Goal: Task Accomplishment & Management: Use online tool/utility

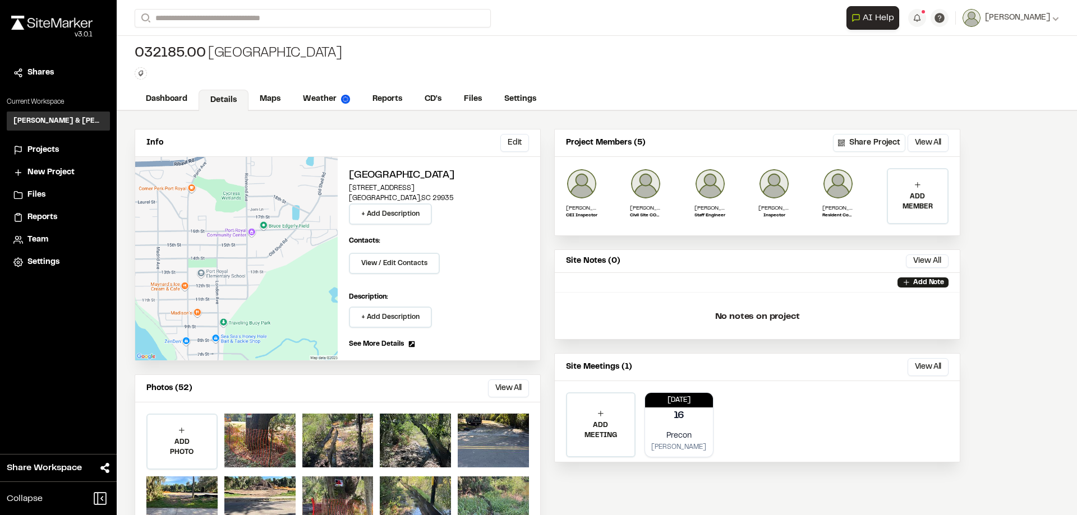
scroll to position [45, 0]
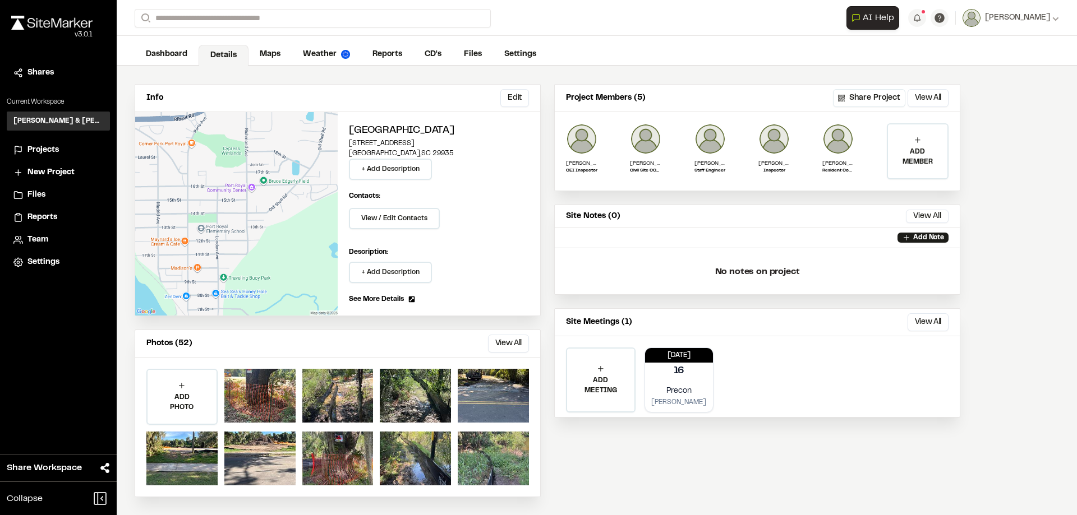
click at [43, 149] on span "Projects" at bounding box center [42, 150] width 31 height 12
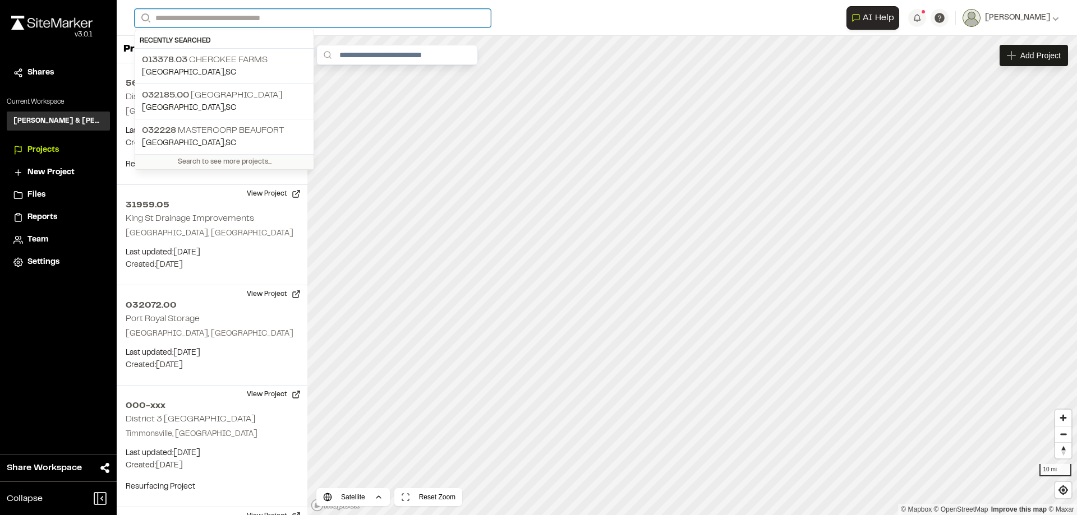
click at [248, 16] on input "Search" at bounding box center [313, 18] width 356 height 19
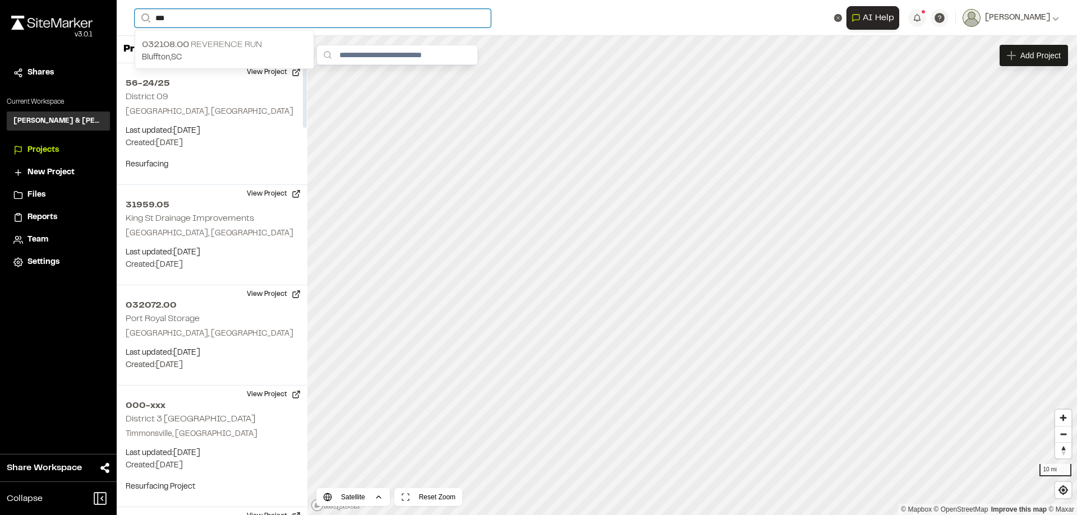
type input "***"
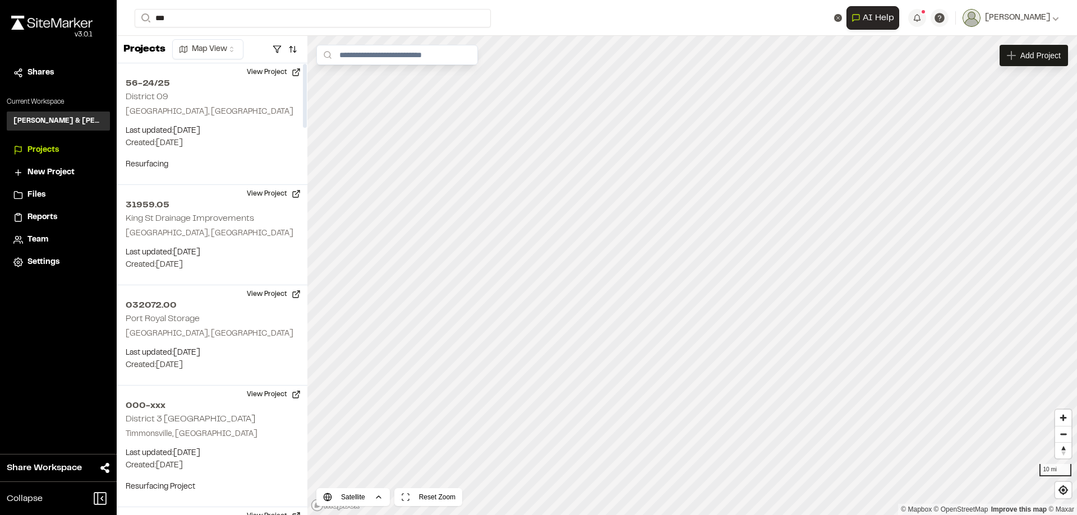
click at [238, 41] on p "032108.00 Reverence Run" at bounding box center [224, 44] width 165 height 13
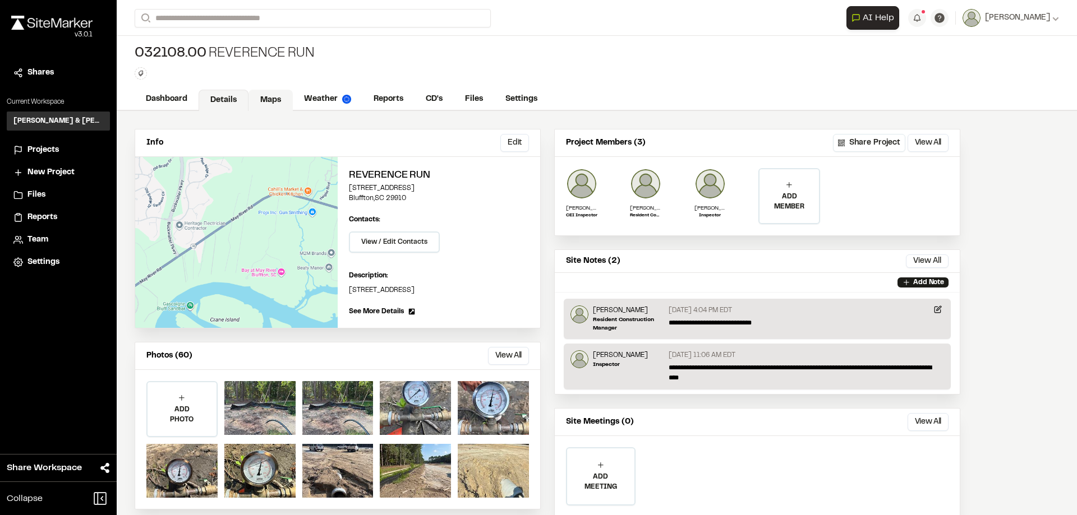
click at [270, 95] on link "Maps" at bounding box center [270, 100] width 44 height 21
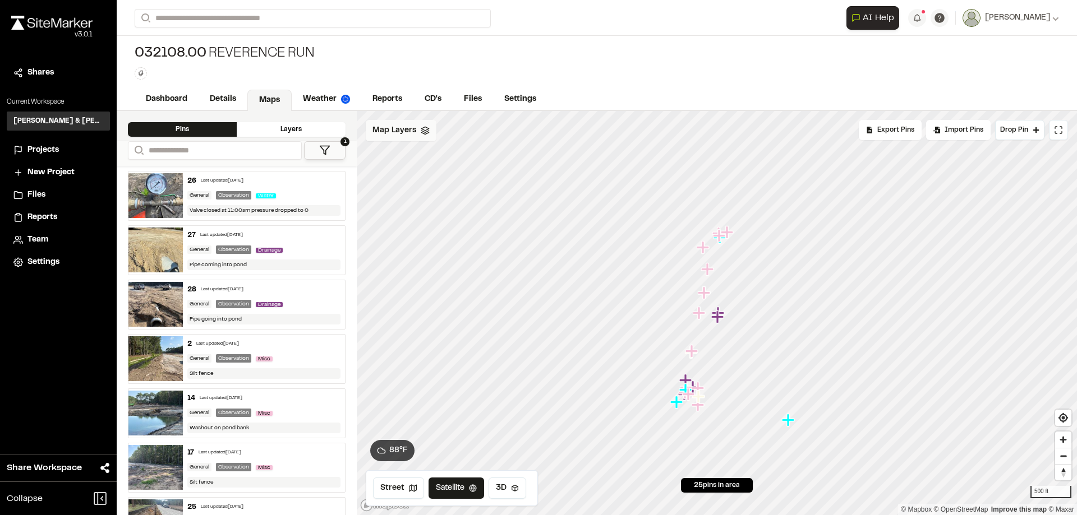
click at [416, 130] on div "Map Layers" at bounding box center [401, 130] width 71 height 21
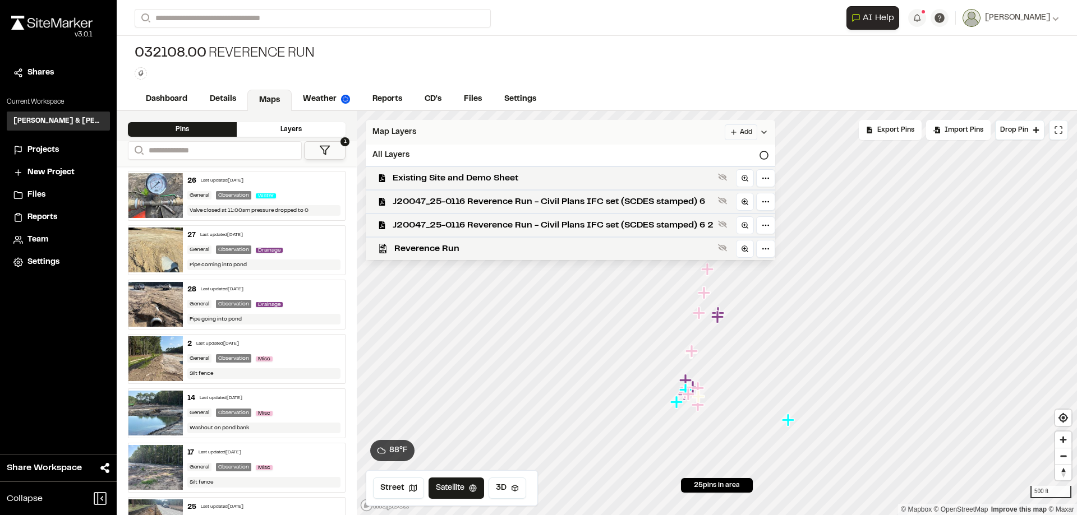
click at [750, 125] on html "Close sidebar v 3.0.1 Shares Current Workspace [PERSON_NAME] & [PERSON_NAME] In…" at bounding box center [538, 257] width 1077 height 515
click at [719, 149] on link "Add Layer" at bounding box center [713, 154] width 84 height 19
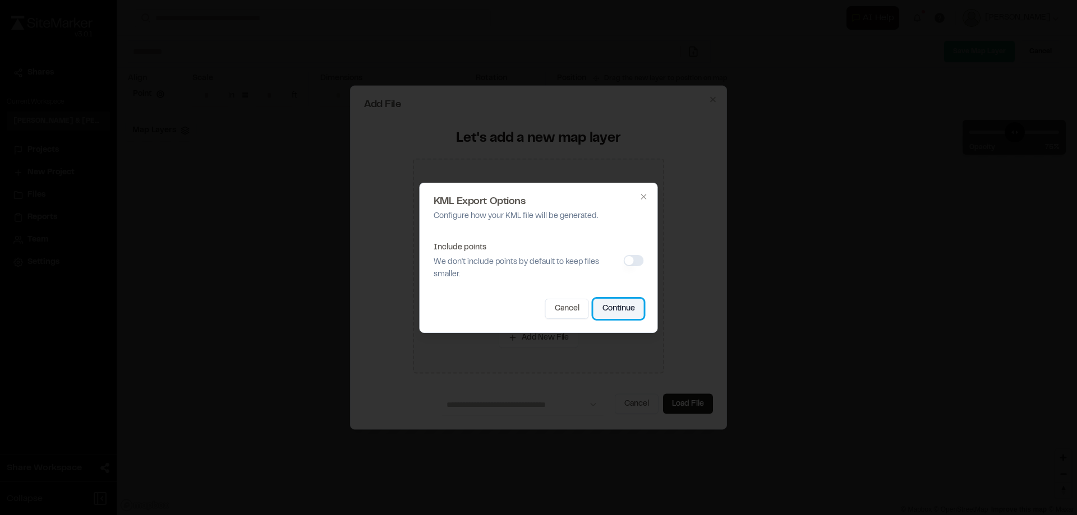
click at [618, 303] on button "Continue" at bounding box center [618, 309] width 50 height 20
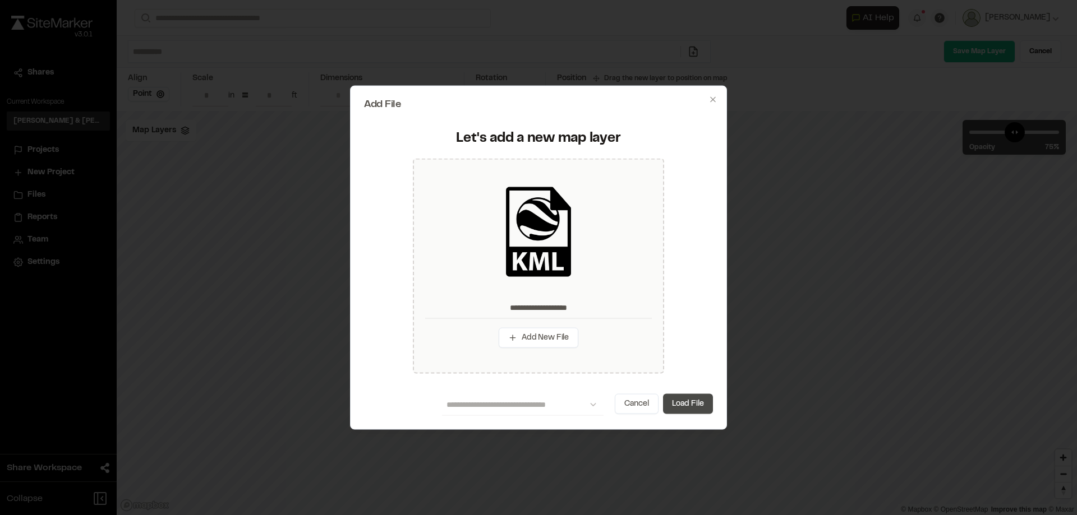
click at [698, 406] on button "Load File" at bounding box center [688, 404] width 50 height 20
type input "**********"
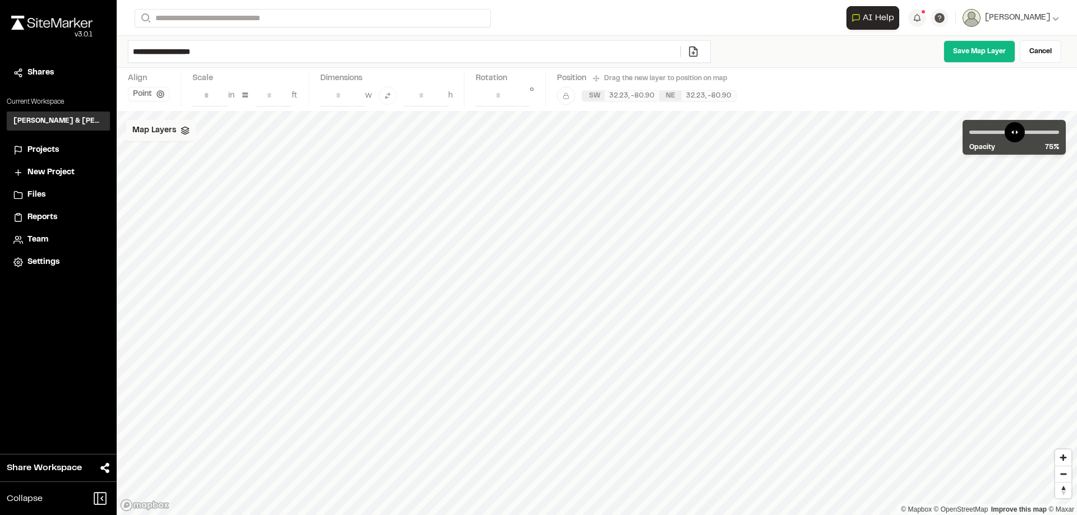
click at [186, 130] on icon at bounding box center [185, 130] width 9 height 9
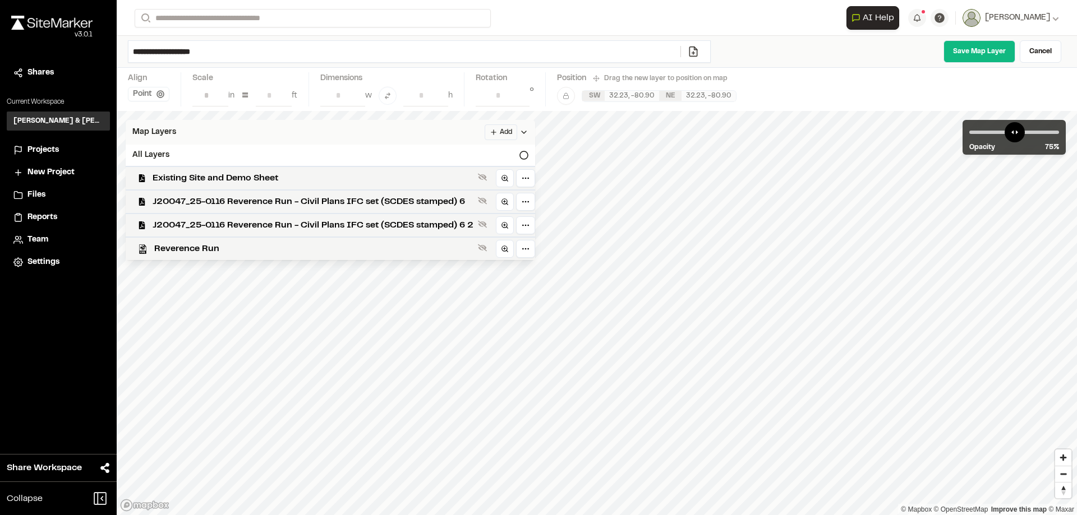
click at [785, 62] on div "Save Map Layer Cancel" at bounding box center [893, 51] width 346 height 22
click at [990, 46] on link "Save Map Layer" at bounding box center [979, 51] width 72 height 22
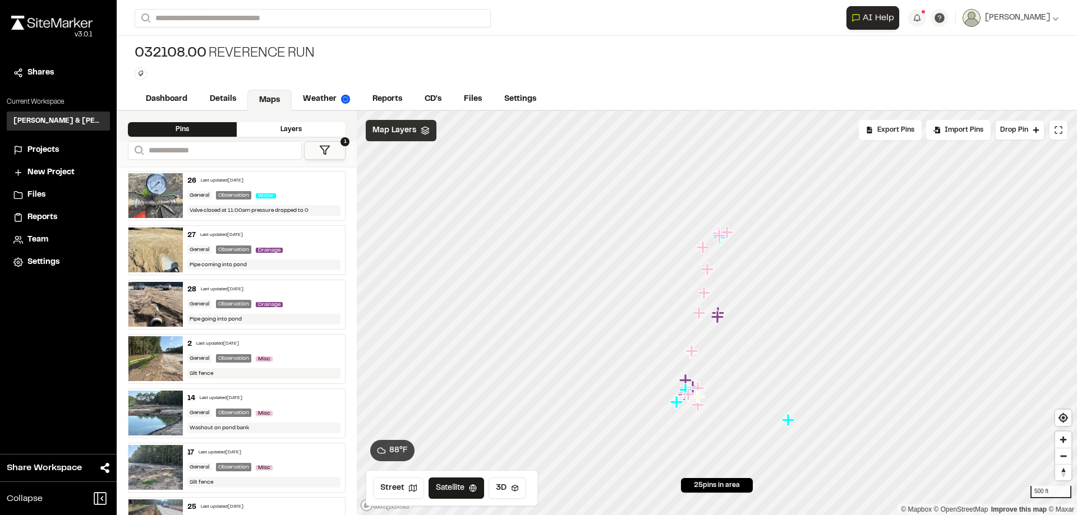
click at [404, 126] on span "Map Layers" at bounding box center [394, 131] width 44 height 12
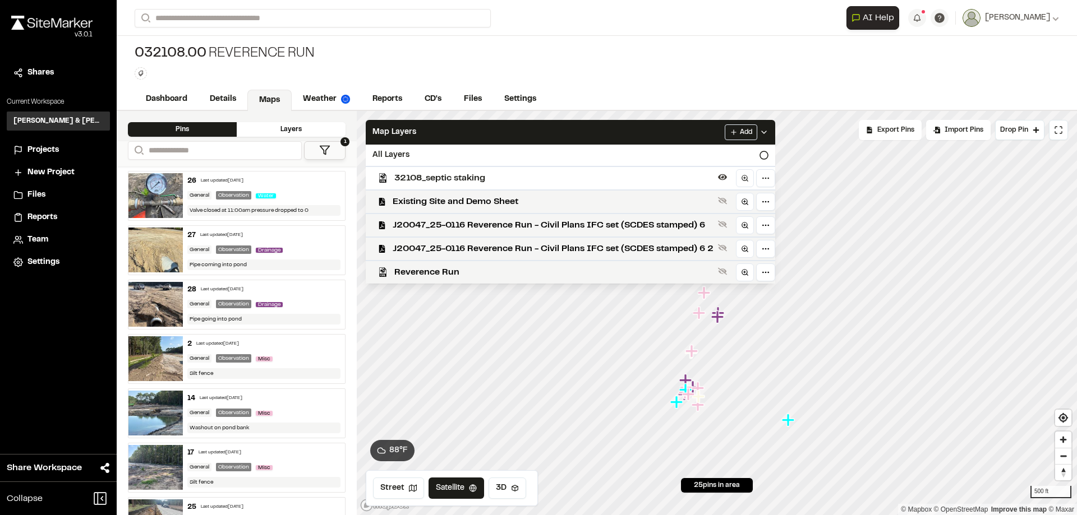
click at [449, 181] on span "32108_septic staking" at bounding box center [553, 178] width 319 height 13
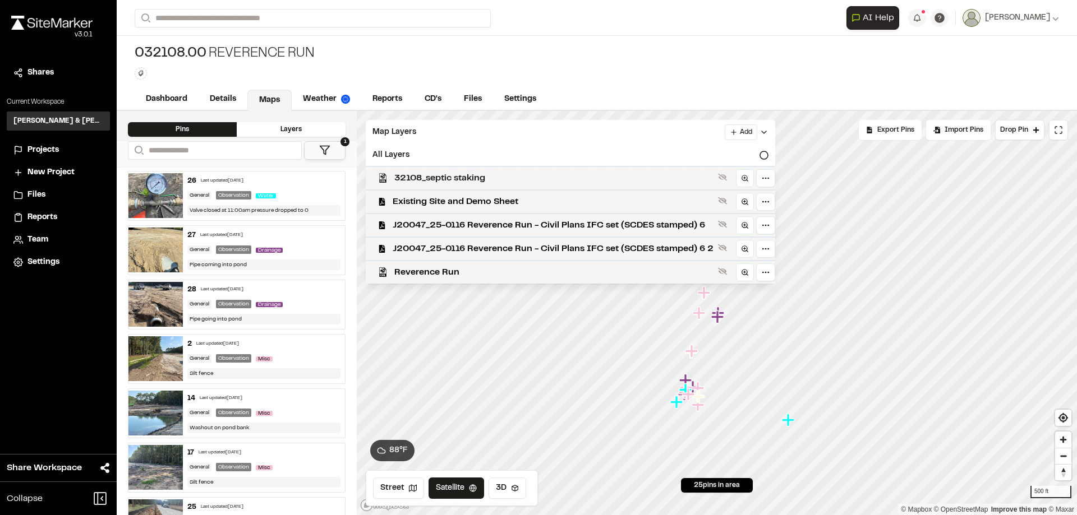
click at [519, 179] on span "32108_septic staking" at bounding box center [553, 178] width 319 height 13
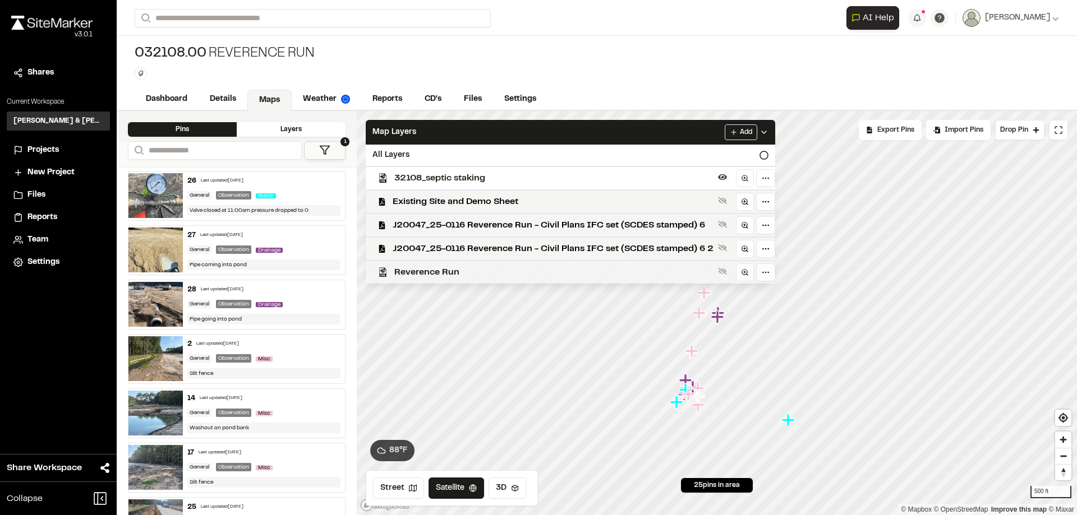
click at [451, 266] on span "Reverence Run" at bounding box center [553, 272] width 319 height 13
click at [487, 243] on span "J20047_25-0116 Reverence Run - Civil Plans IFC set (SCDES stamped) 6 2" at bounding box center [553, 248] width 321 height 13
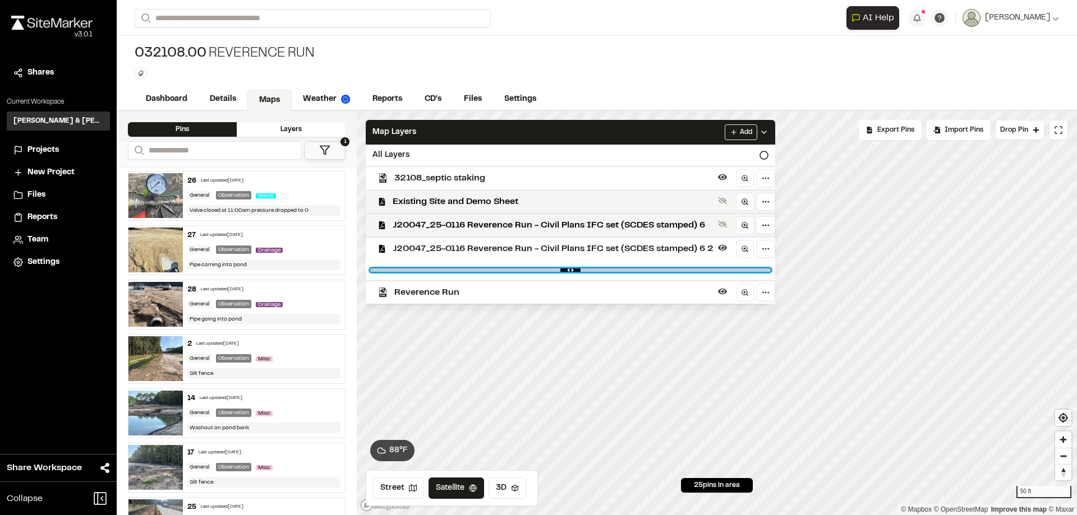
drag, startPoint x: 766, startPoint y: 271, endPoint x: 615, endPoint y: 276, distance: 151.5
type input "****"
click at [615, 272] on input "range" at bounding box center [570, 270] width 400 height 3
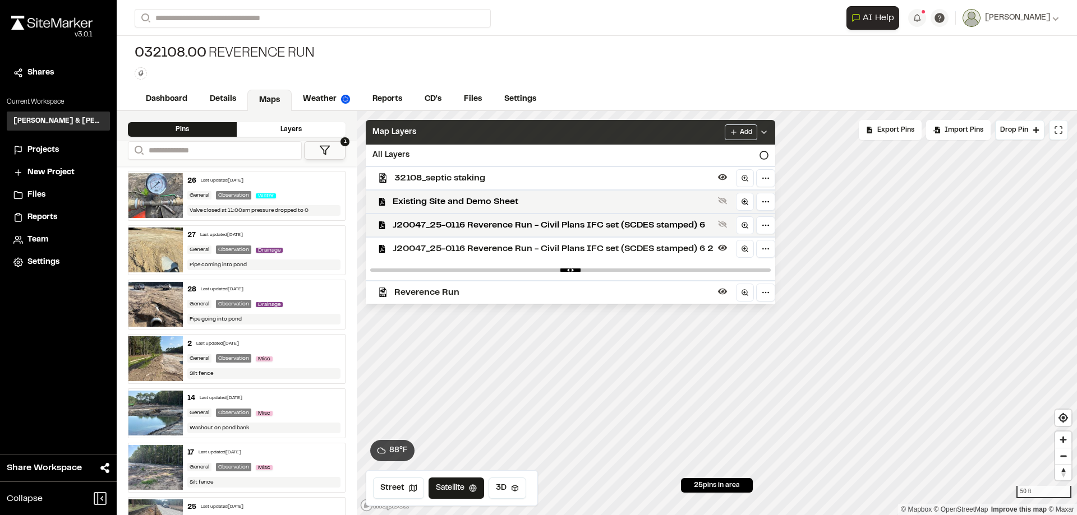
click at [614, 130] on div "Map Layers Add" at bounding box center [570, 132] width 409 height 25
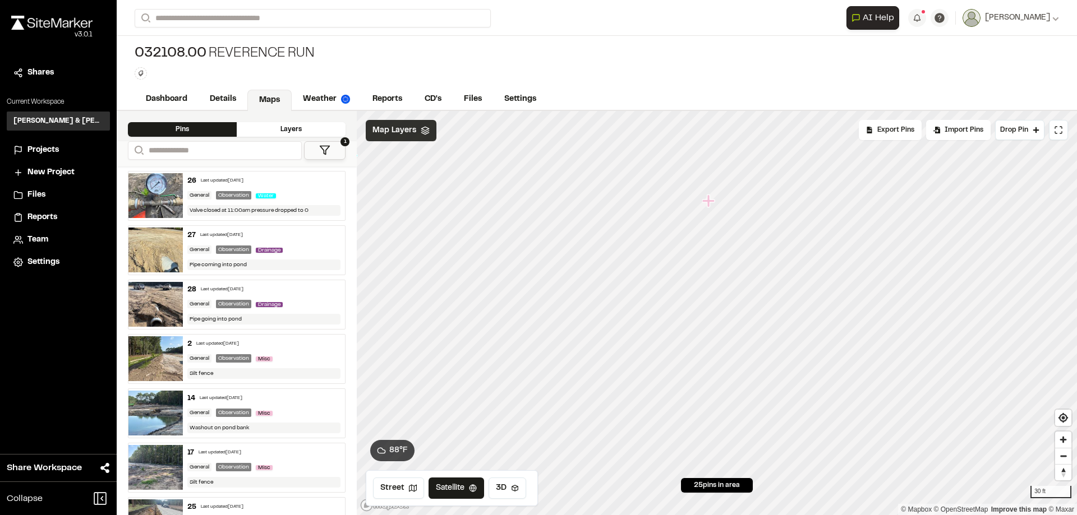
click at [420, 135] on div "Map Layers" at bounding box center [401, 130] width 71 height 21
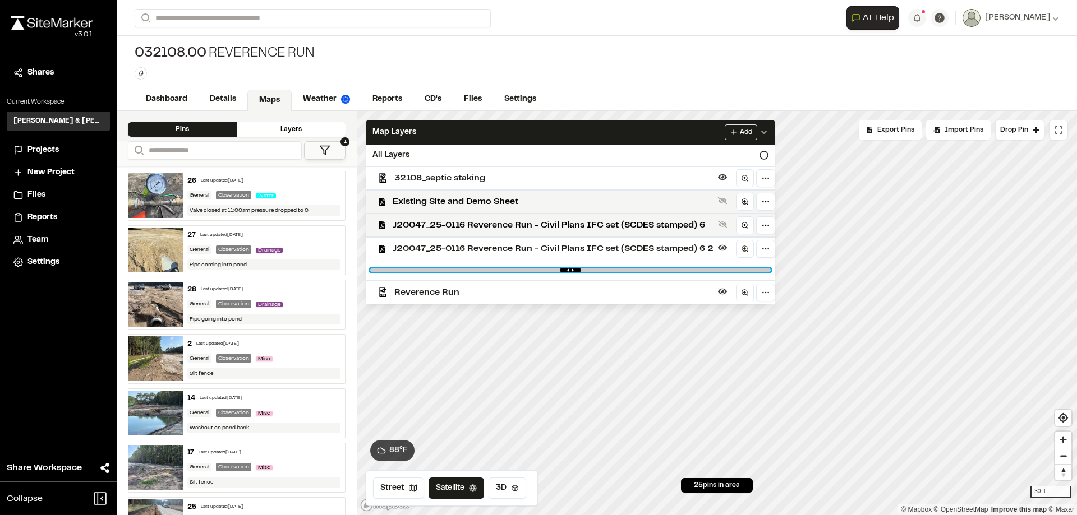
drag, startPoint x: 607, startPoint y: 270, endPoint x: 523, endPoint y: 270, distance: 84.7
type input "****"
click at [523, 270] on input "range" at bounding box center [570, 270] width 400 height 3
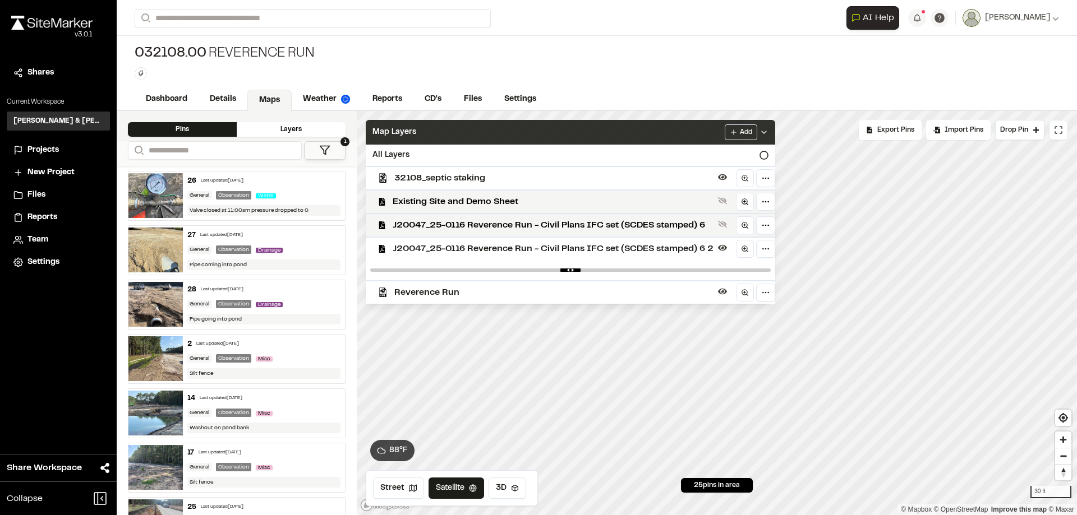
click at [558, 132] on div "Map Layers Add" at bounding box center [570, 132] width 409 height 25
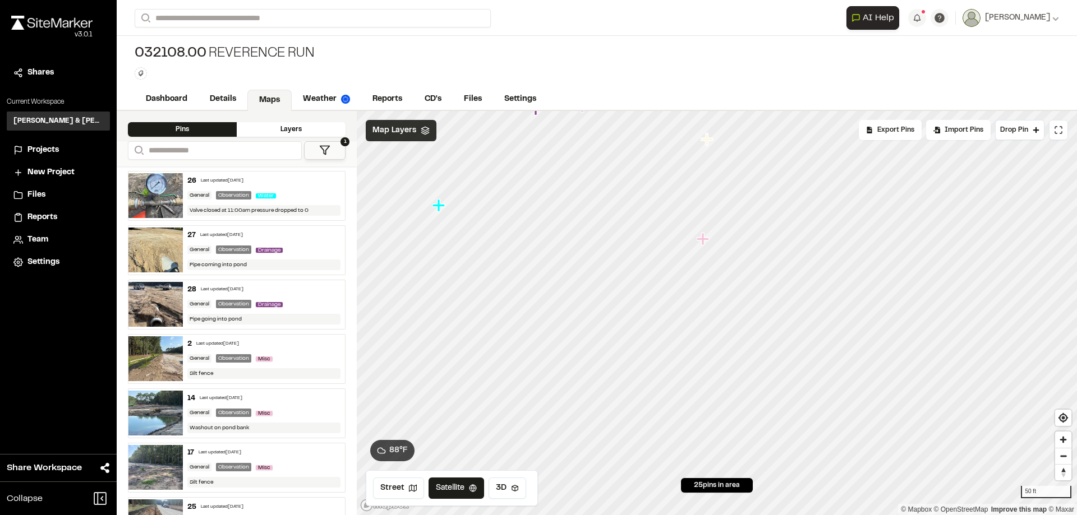
click at [420, 136] on div "Map Layers" at bounding box center [401, 130] width 71 height 21
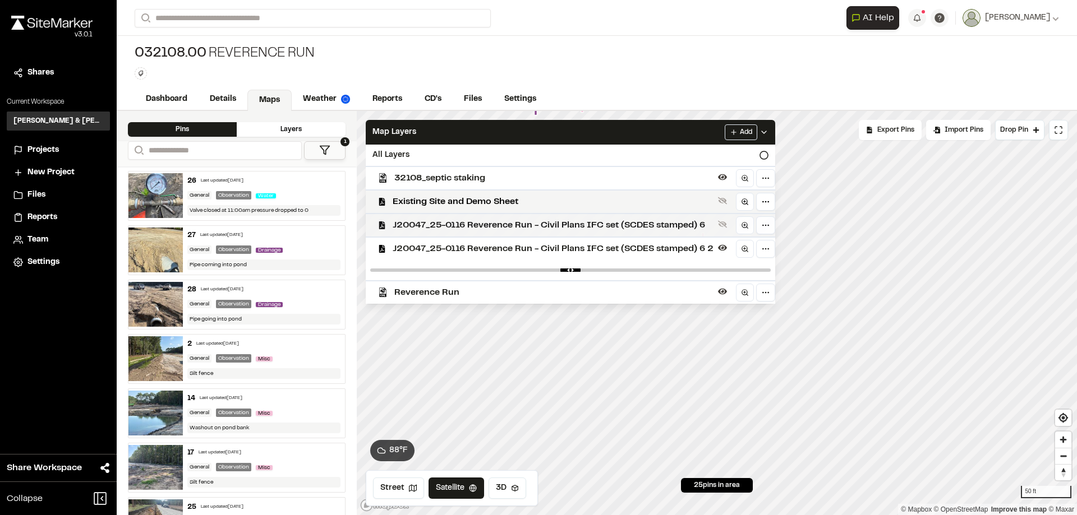
click at [647, 231] on span "J20047_25-0116 Reverence Run - Civil Plans IFC set (SCDES stamped) 6" at bounding box center [553, 225] width 321 height 13
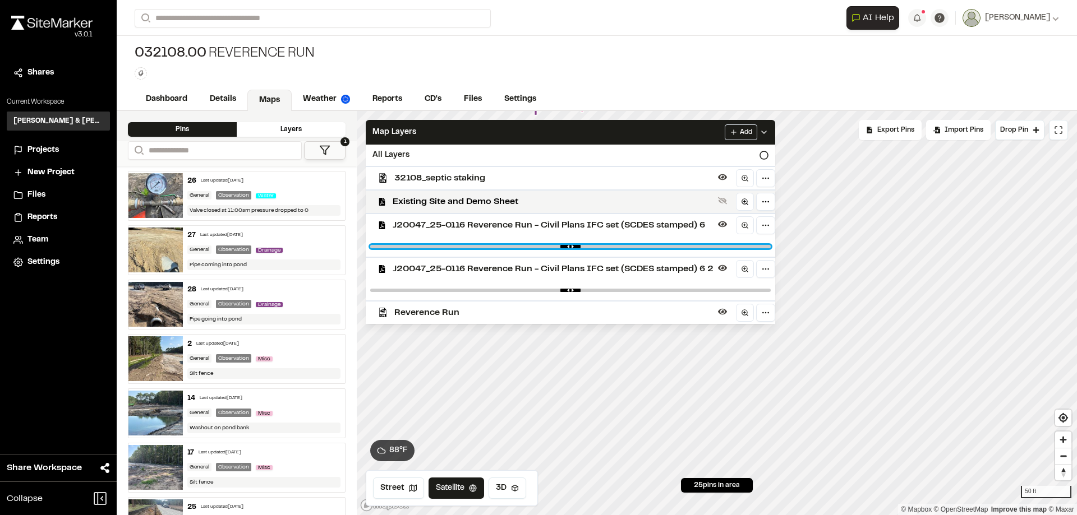
drag, startPoint x: 758, startPoint y: 247, endPoint x: 574, endPoint y: 262, distance: 185.1
type input "****"
click at [574, 248] on input "range" at bounding box center [570, 246] width 400 height 3
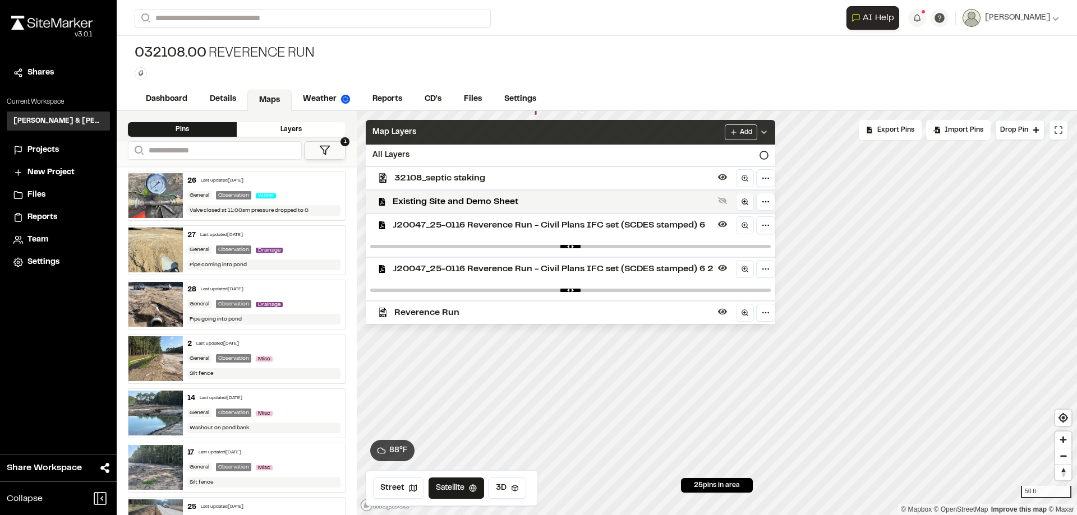
click at [441, 138] on div "Map Layers Add" at bounding box center [570, 132] width 409 height 25
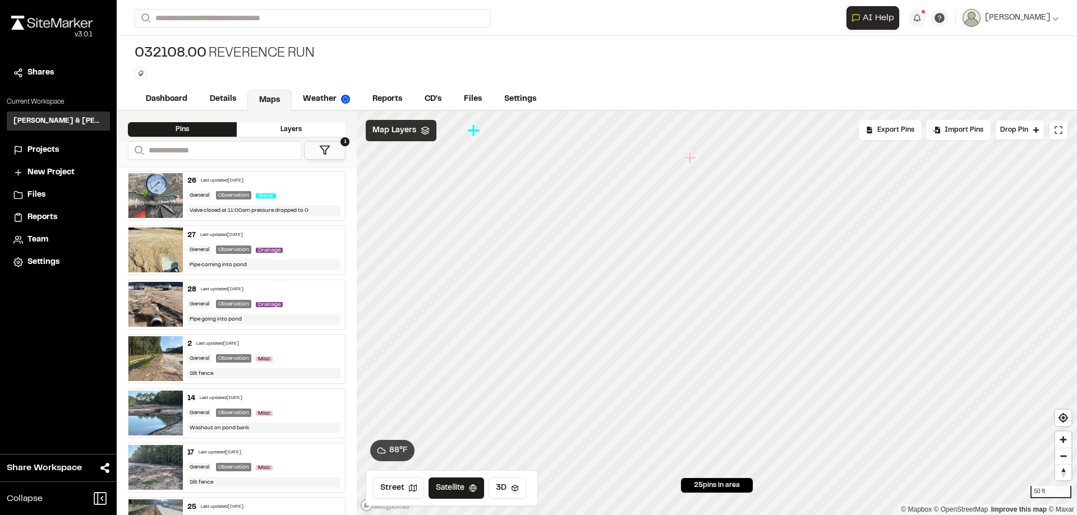
click at [403, 130] on span "Map Layers" at bounding box center [394, 131] width 44 height 12
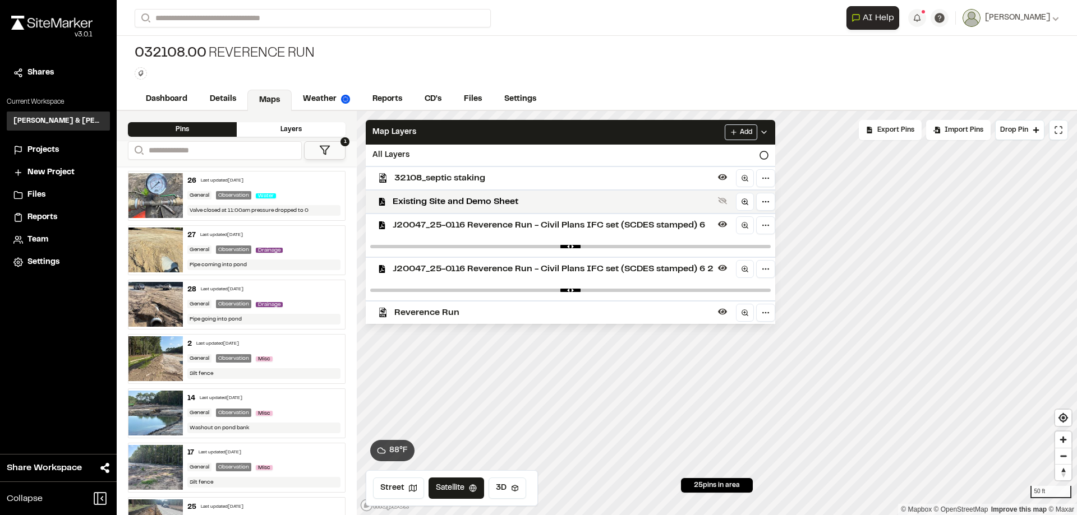
click at [453, 310] on span "Reverence Run" at bounding box center [553, 312] width 319 height 13
click at [433, 154] on div "All Layers" at bounding box center [570, 155] width 409 height 21
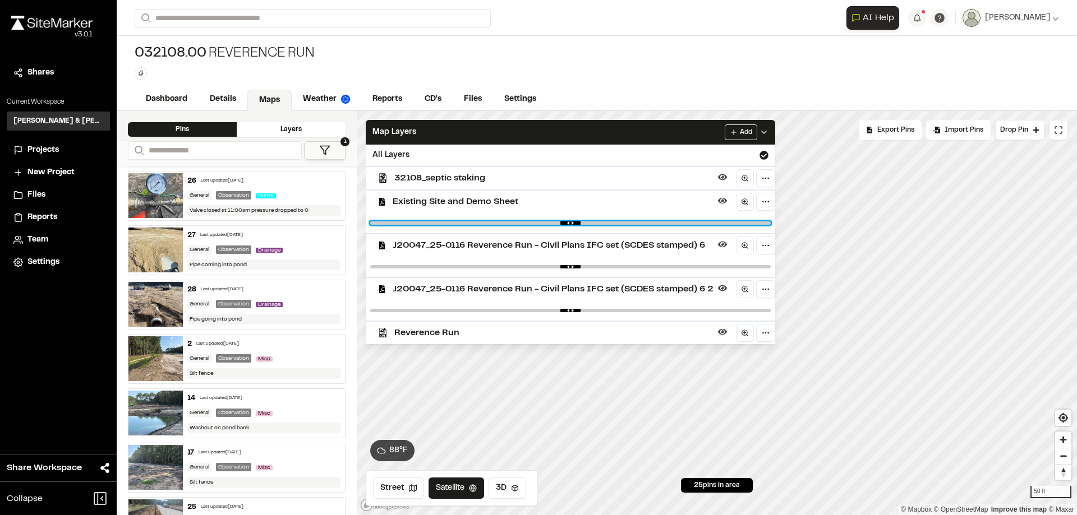
drag, startPoint x: 760, startPoint y: 224, endPoint x: 679, endPoint y: 229, distance: 80.9
type input "****"
click at [679, 225] on input "range" at bounding box center [570, 223] width 400 height 3
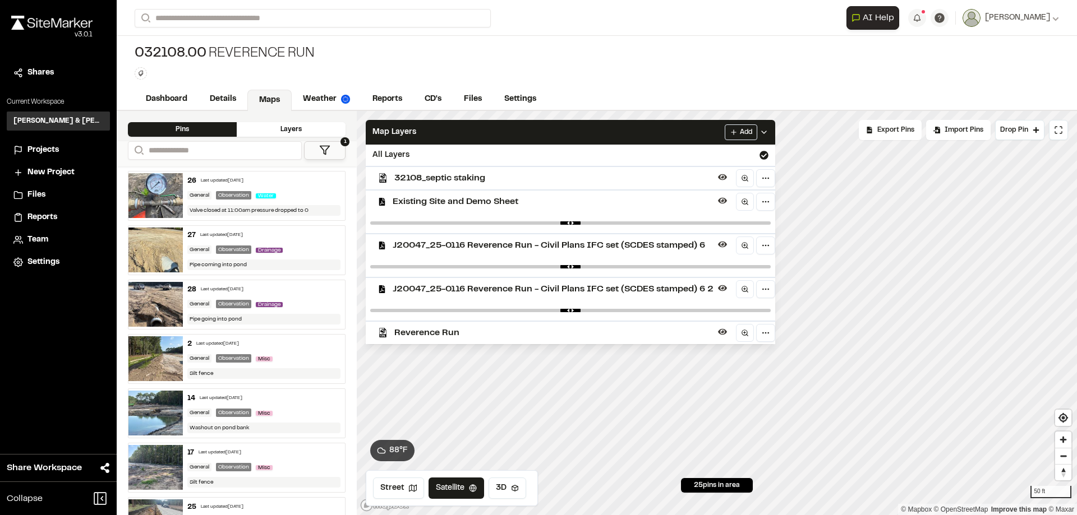
click at [626, 196] on span "Existing Site and Demo Sheet" at bounding box center [553, 201] width 321 height 13
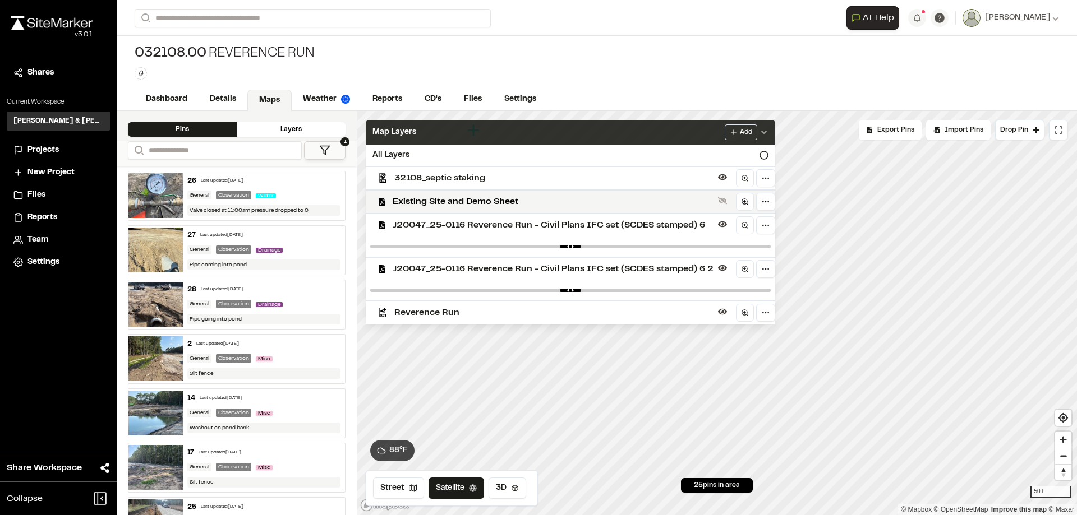
click at [579, 135] on div "Map Layers Add" at bounding box center [570, 132] width 409 height 25
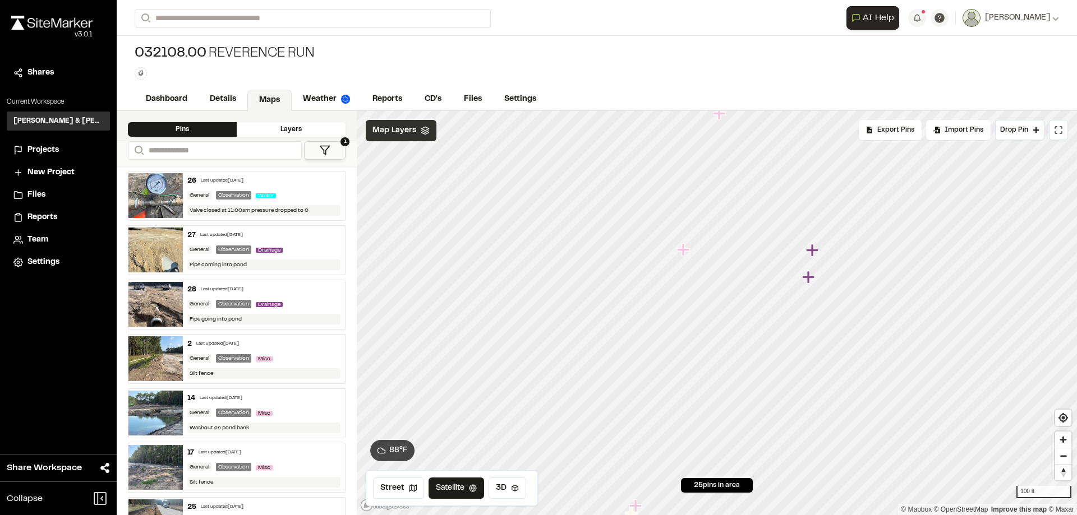
click at [415, 121] on div "Map Layers" at bounding box center [401, 130] width 71 height 21
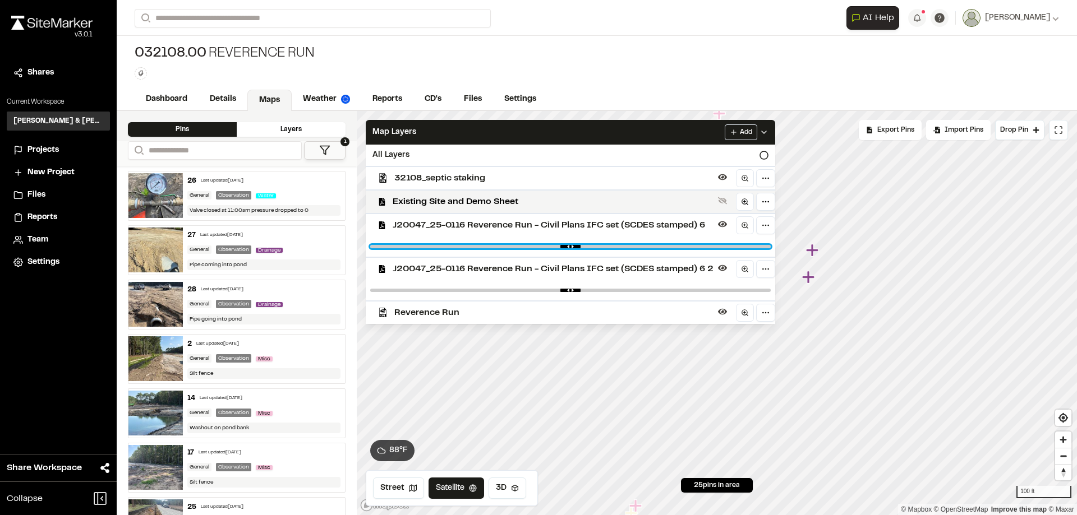
drag, startPoint x: 576, startPoint y: 246, endPoint x: 525, endPoint y: 249, distance: 51.1
type input "****"
click at [525, 248] on input "range" at bounding box center [570, 246] width 400 height 3
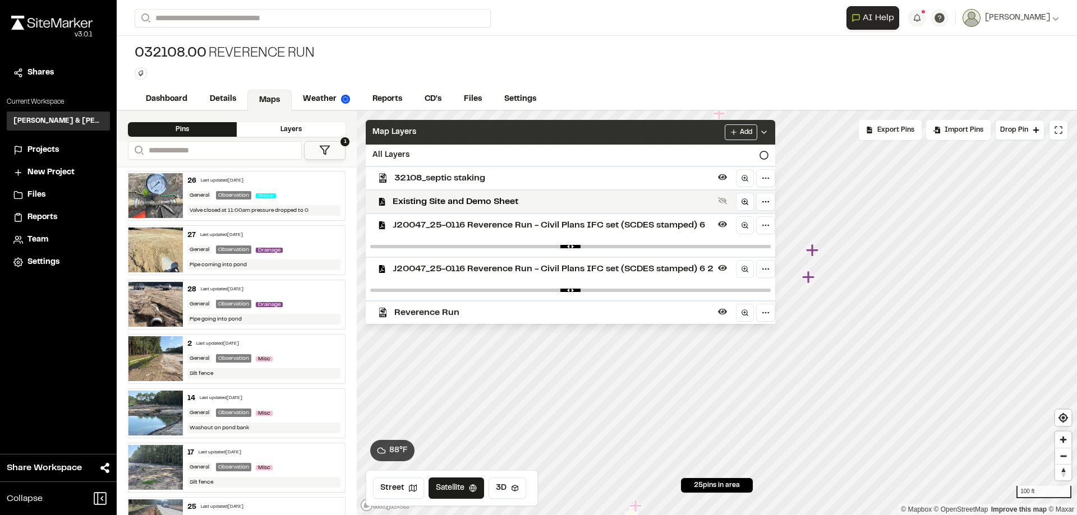
click at [487, 128] on div "Map Layers Add" at bounding box center [570, 132] width 409 height 25
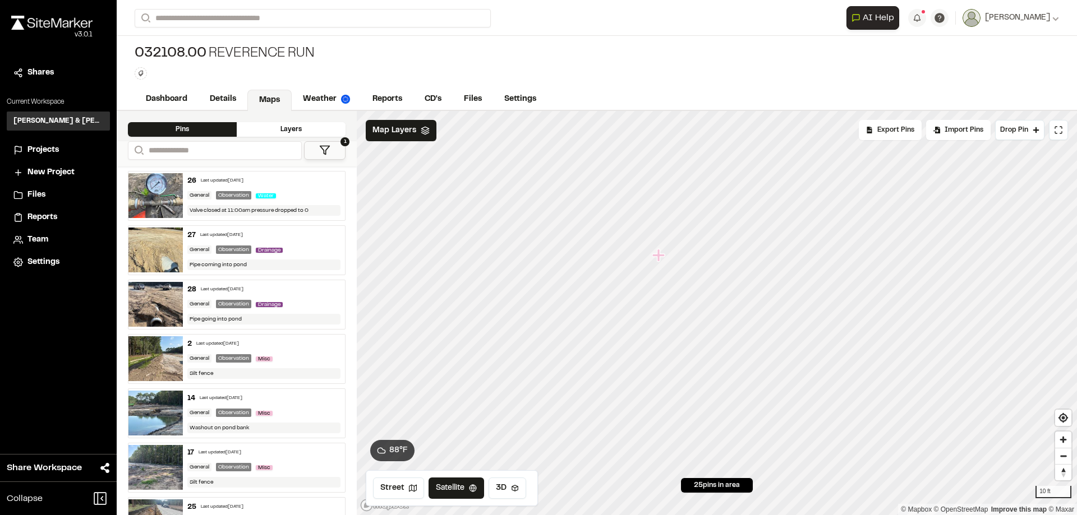
click at [658, 256] on icon "Map marker" at bounding box center [658, 255] width 12 height 12
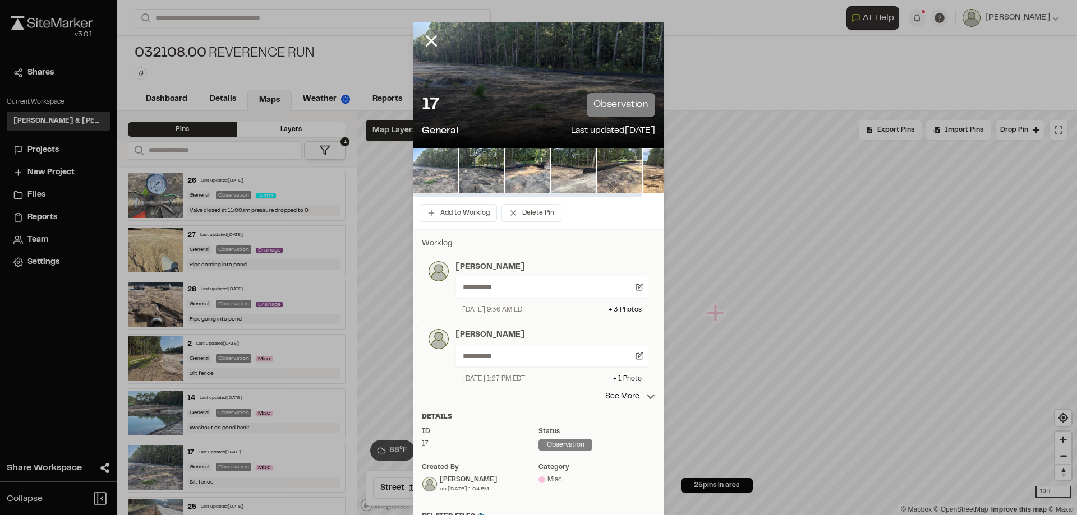
click at [439, 171] on img at bounding box center [435, 170] width 45 height 45
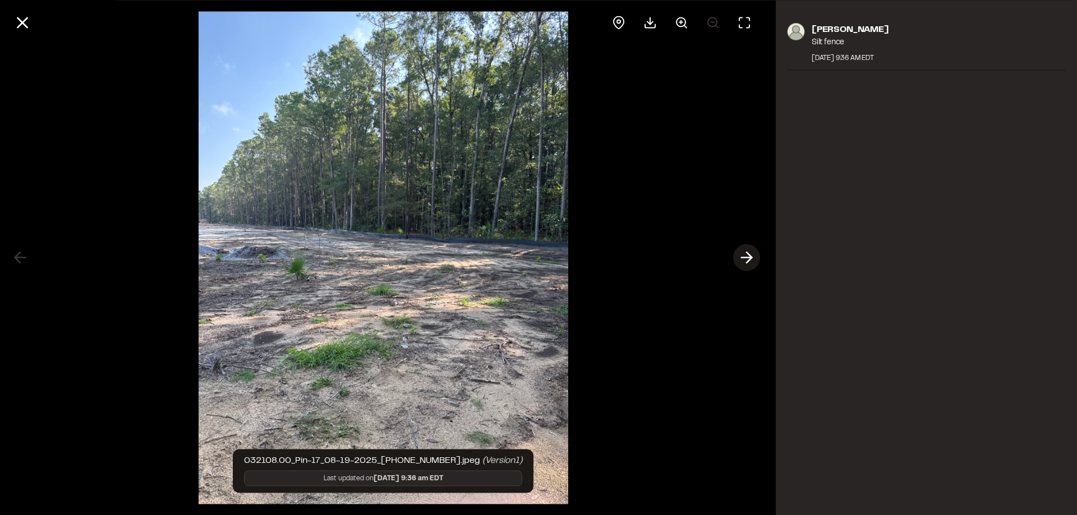
click at [746, 257] on icon at bounding box center [747, 257] width 18 height 19
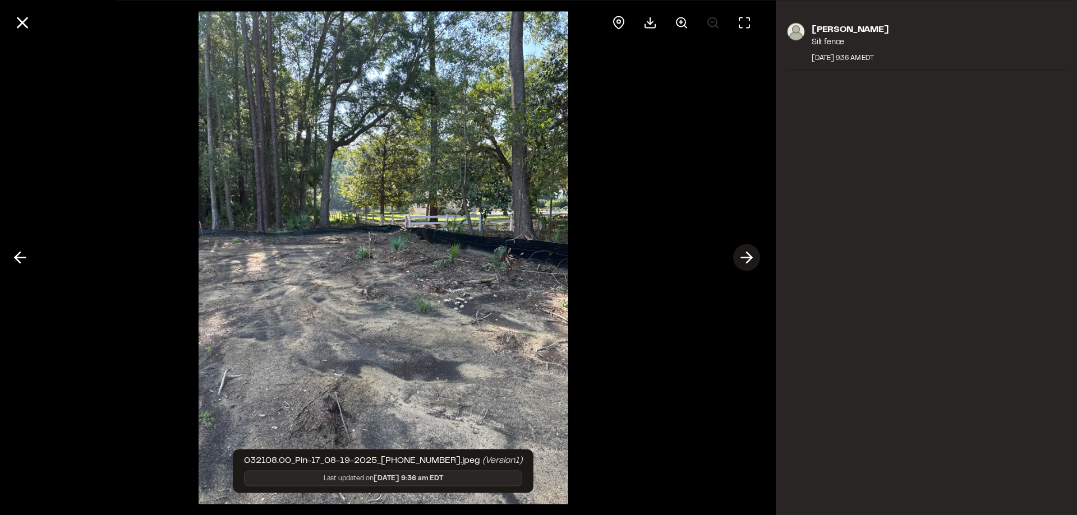
click at [750, 256] on polyline at bounding box center [749, 257] width 5 height 11
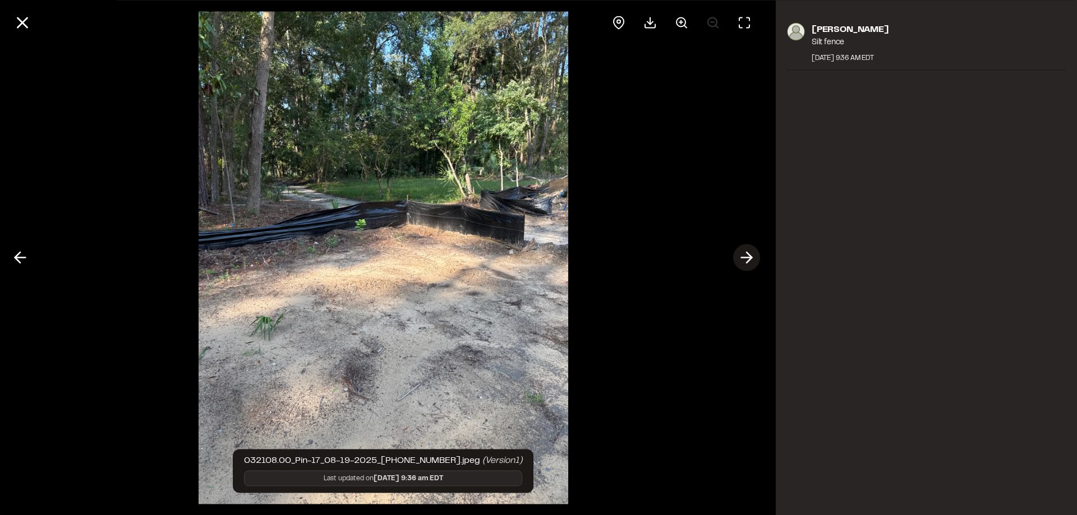
click at [750, 256] on polyline at bounding box center [749, 257] width 5 height 11
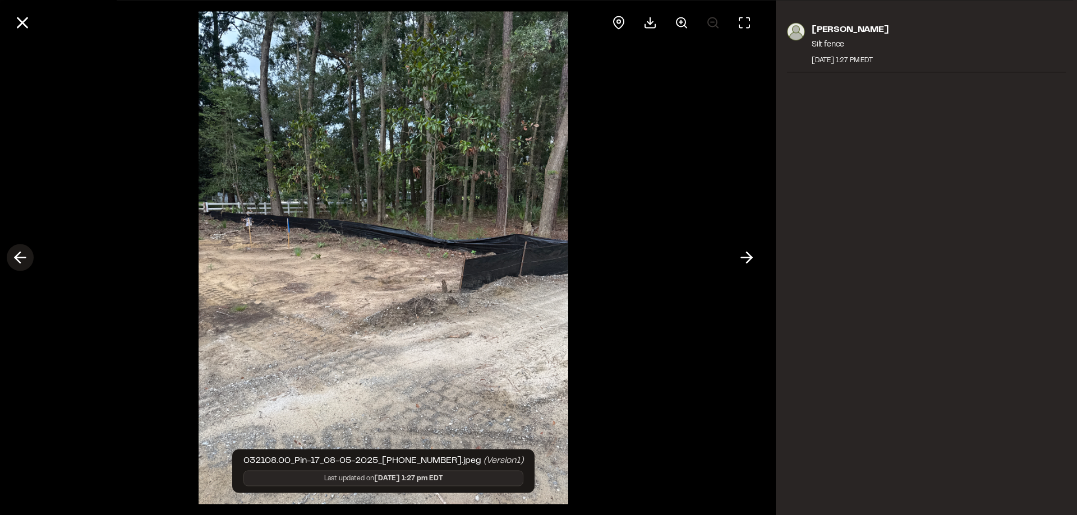
click at [24, 258] on line at bounding box center [20, 258] width 11 height 0
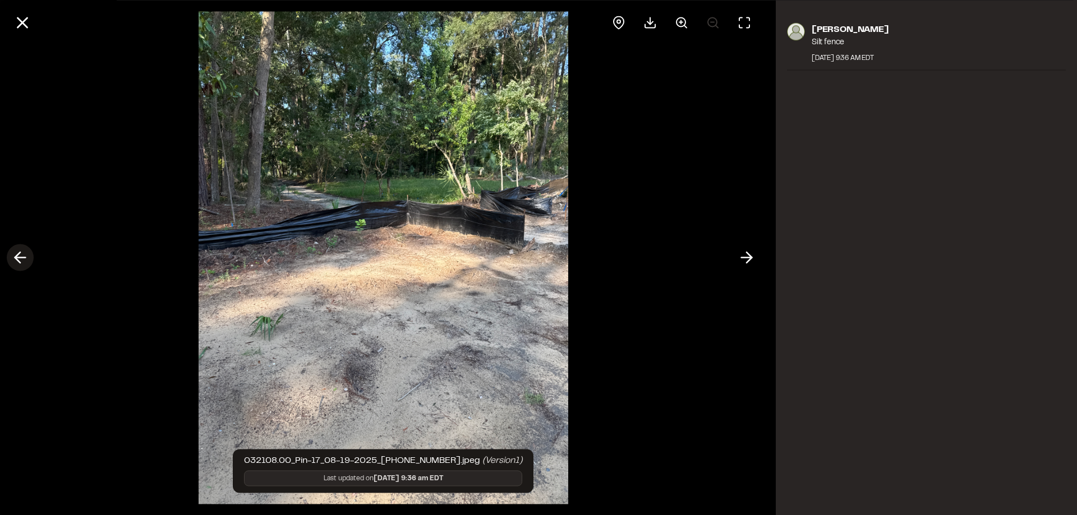
click at [27, 256] on icon at bounding box center [20, 257] width 18 height 19
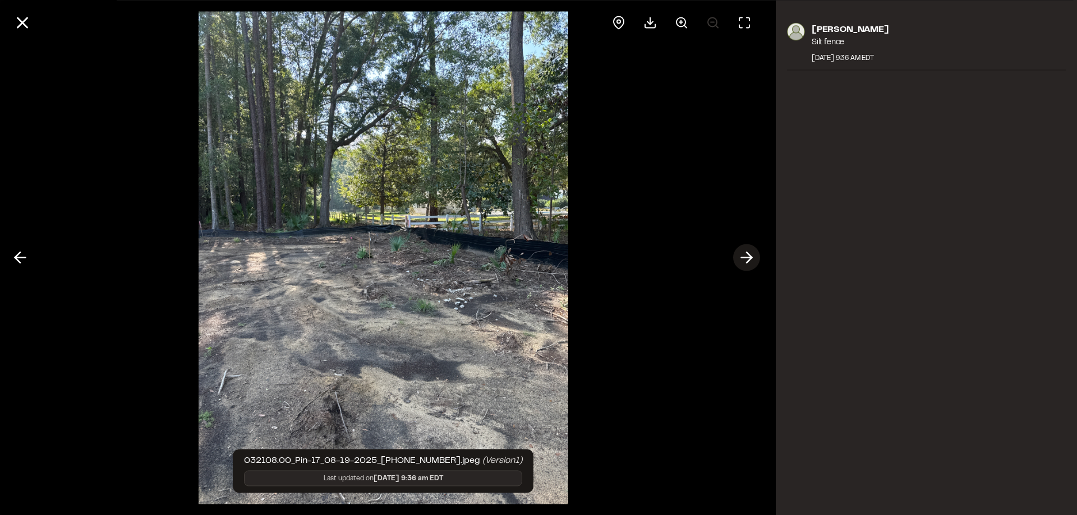
click at [740, 256] on icon at bounding box center [747, 257] width 18 height 19
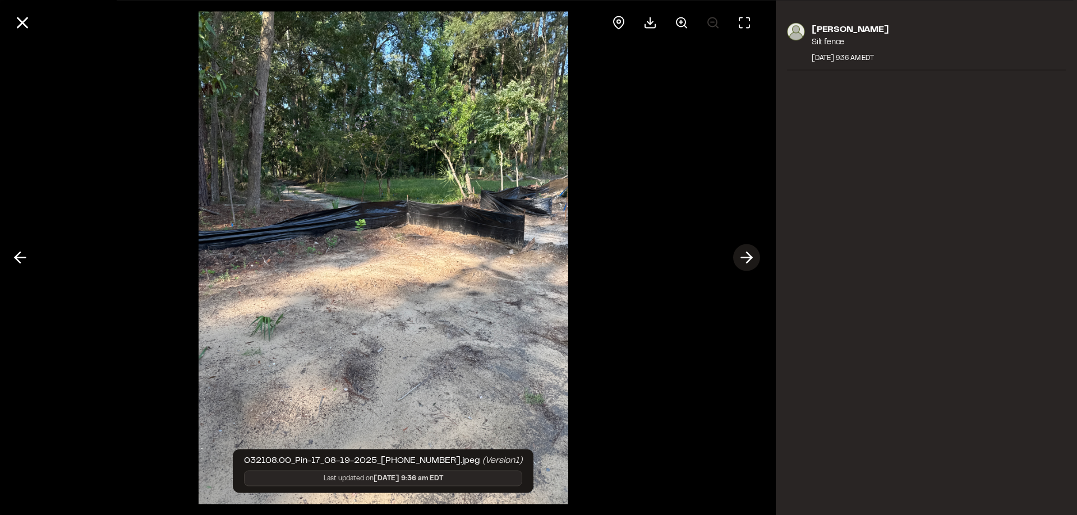
click at [740, 256] on icon at bounding box center [747, 257] width 18 height 19
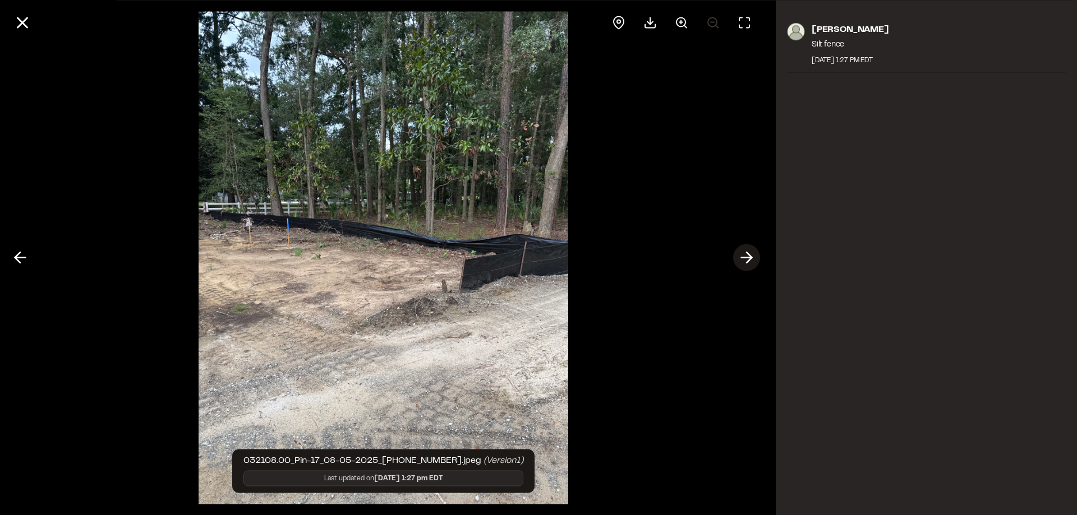
click at [740, 256] on icon at bounding box center [747, 257] width 18 height 19
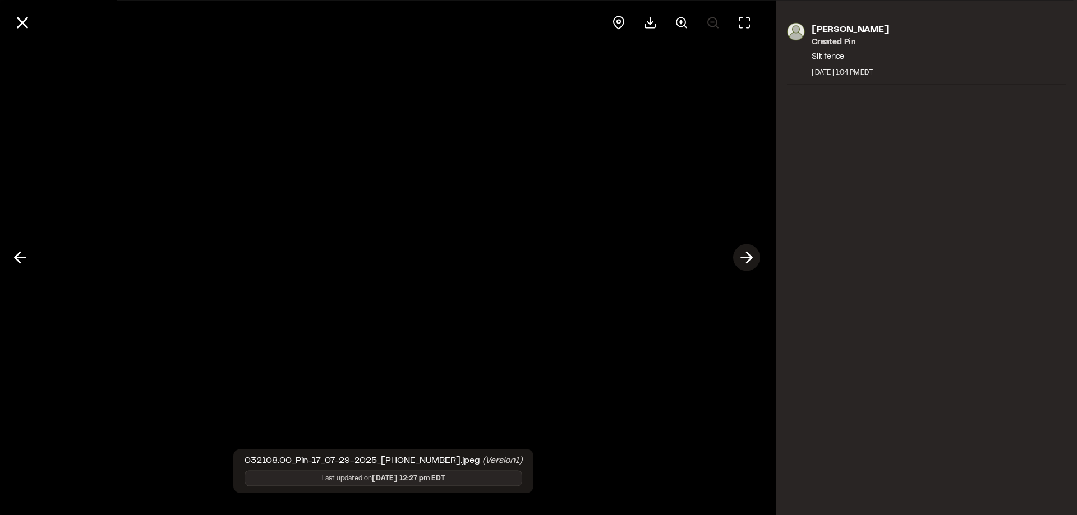
click at [744, 259] on icon at bounding box center [747, 257] width 18 height 19
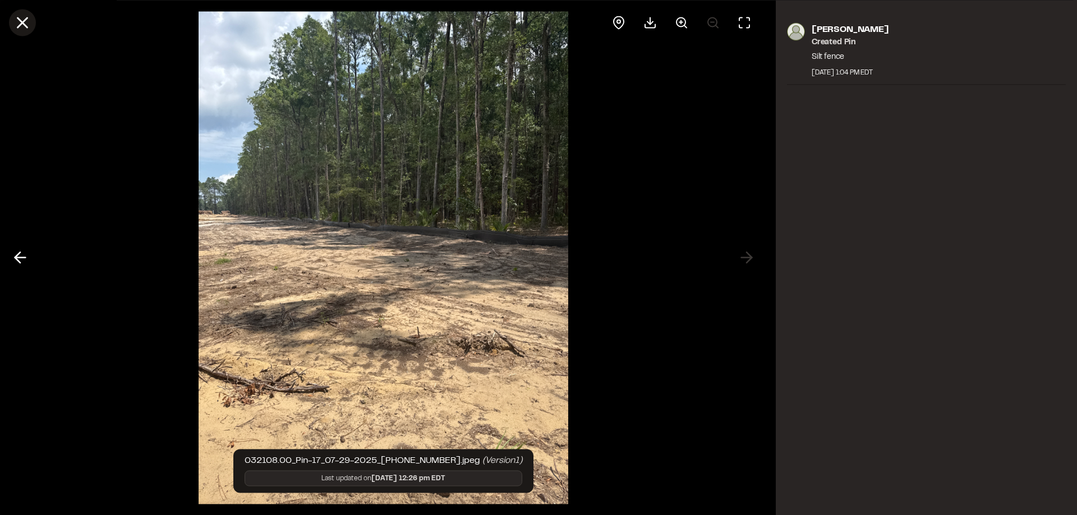
click at [19, 22] on icon at bounding box center [22, 22] width 19 height 19
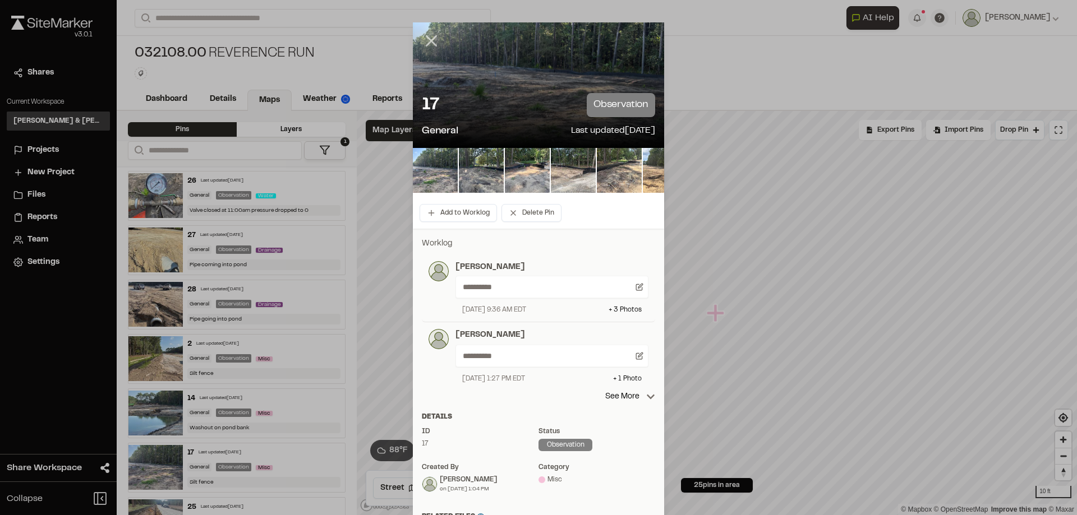
click at [426, 37] on icon at bounding box center [431, 40] width 19 height 19
